Goal: Information Seeking & Learning: Learn about a topic

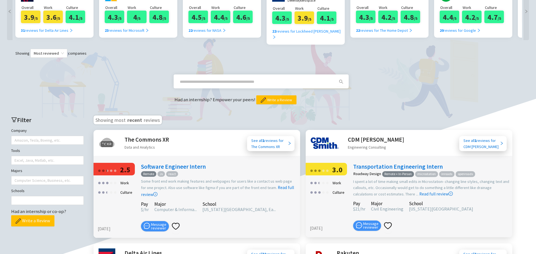
scroll to position [22, 0]
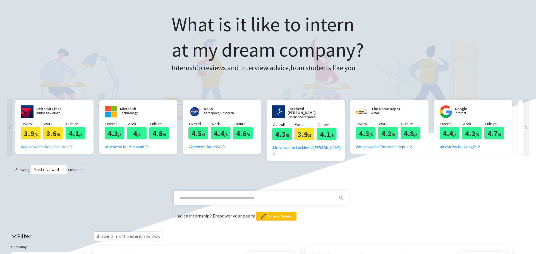
click at [199, 195] on span at bounding box center [256, 198] width 160 height 9
click at [344, 196] on span "search" at bounding box center [341, 198] width 8 height 4
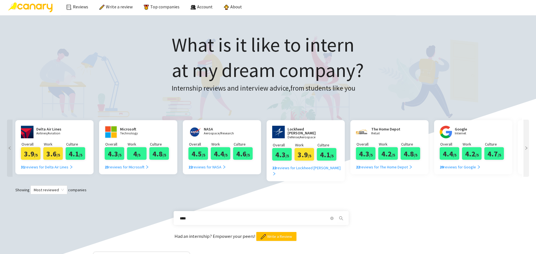
scroll to position [0, 0]
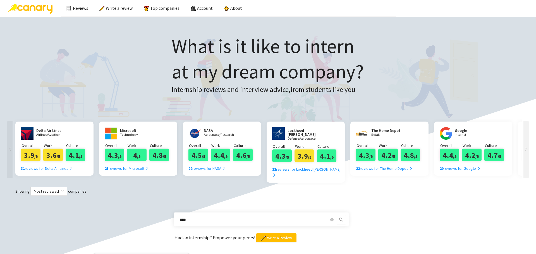
click at [526, 133] on div at bounding box center [526, 149] width 6 height 57
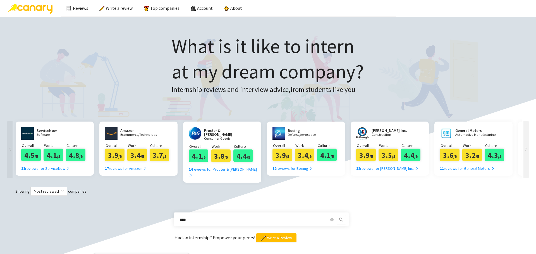
scroll to position [0, 502]
click at [526, 133] on div at bounding box center [526, 149] width 6 height 57
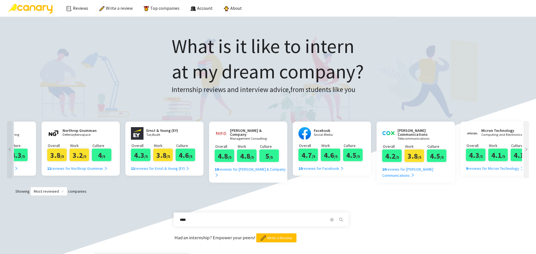
scroll to position [0, 1005]
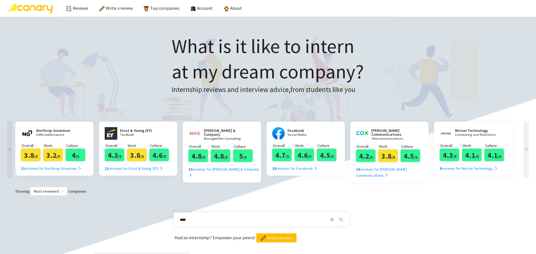
click at [526, 133] on div at bounding box center [526, 149] width 6 height 57
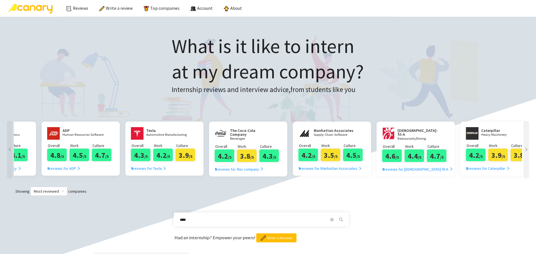
scroll to position [0, 1507]
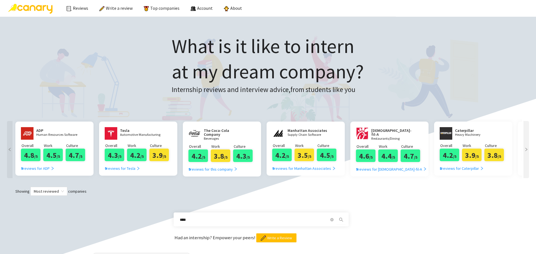
click at [526, 133] on div at bounding box center [526, 149] width 6 height 57
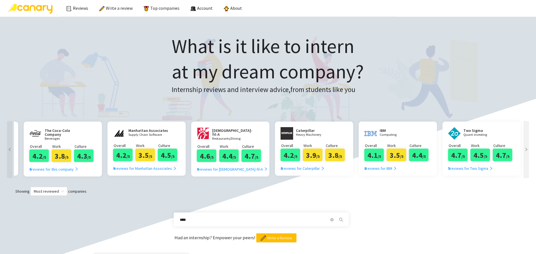
scroll to position [0, 1669]
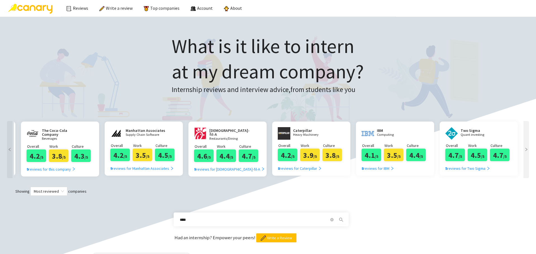
click at [526, 133] on div at bounding box center [526, 149] width 6 height 57
click at [217, 217] on input "****" at bounding box center [254, 220] width 149 height 6
type input "**********"
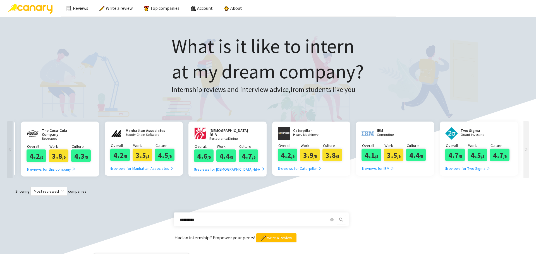
click at [341, 218] on icon "search" at bounding box center [341, 220] width 4 height 4
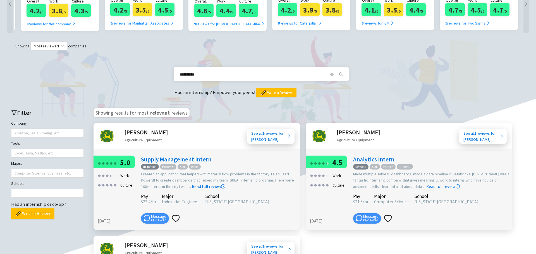
scroll to position [223, 0]
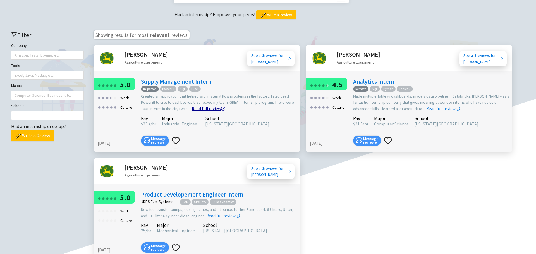
click at [218, 101] on link "Read full review" at bounding box center [208, 94] width 33 height 33
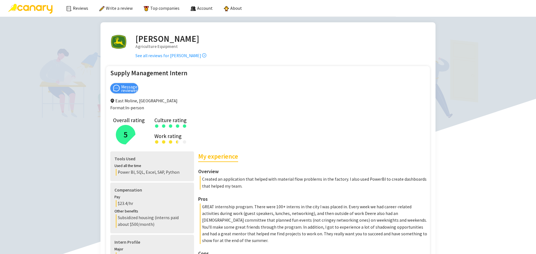
drag, startPoint x: 159, startPoint y: 138, endPoint x: 160, endPoint y: 64, distance: 73.7
